Goal: Task Accomplishment & Management: Use online tool/utility

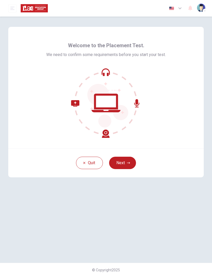
click at [132, 161] on button "Next" at bounding box center [122, 163] width 27 height 12
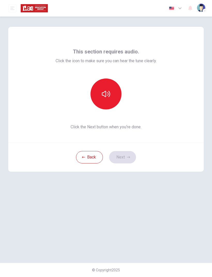
click at [108, 97] on icon "button" at bounding box center [106, 94] width 8 height 8
click at [116, 85] on button "button" at bounding box center [105, 94] width 31 height 31
click at [111, 92] on button "button" at bounding box center [105, 94] width 31 height 31
click at [111, 90] on button "button" at bounding box center [105, 94] width 31 height 31
click at [127, 162] on button "Next" at bounding box center [122, 157] width 27 height 12
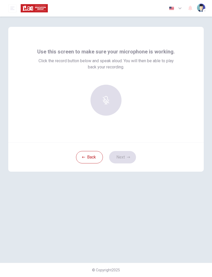
click at [108, 101] on div "button" at bounding box center [105, 100] width 31 height 31
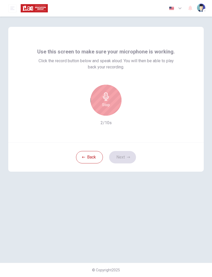
click at [111, 105] on div "Stop" at bounding box center [105, 100] width 31 height 31
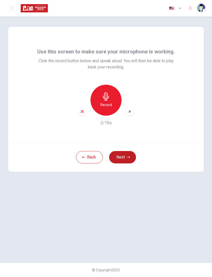
click at [134, 111] on div "button" at bounding box center [130, 111] width 8 height 8
click at [129, 158] on icon "button" at bounding box center [128, 157] width 3 height 3
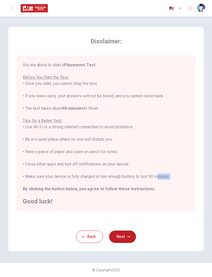
click at [173, 10] on img "button" at bounding box center [171, 8] width 6 height 4
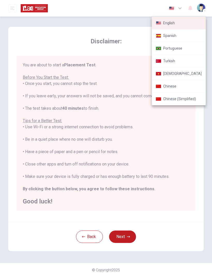
click at [178, 9] on div at bounding box center [106, 138] width 212 height 277
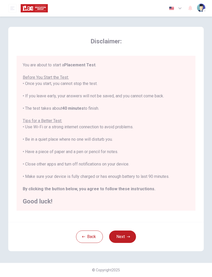
click at [174, 8] on img "button" at bounding box center [171, 8] width 6 height 4
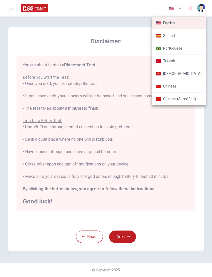
click at [186, 145] on div at bounding box center [106, 138] width 212 height 277
